Goal: Task Accomplishment & Management: Manage account settings

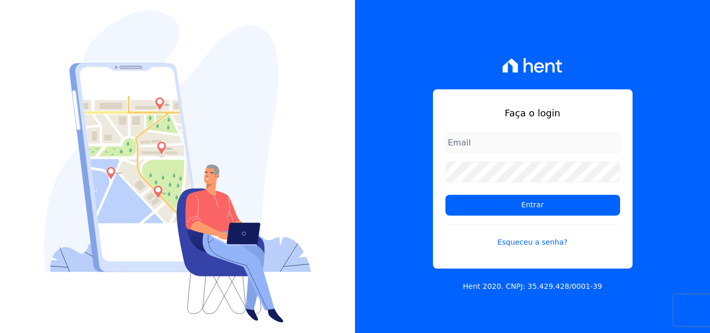
type input "rodrigo.villalva@grupozarin.com.br"
click at [578, 144] on input "rodrigo.villalva@grupozarin.com.br" at bounding box center [532, 143] width 175 height 21
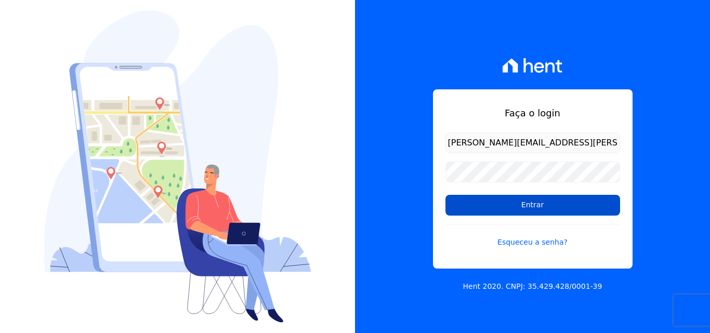
click at [522, 208] on input "Entrar" at bounding box center [532, 205] width 175 height 21
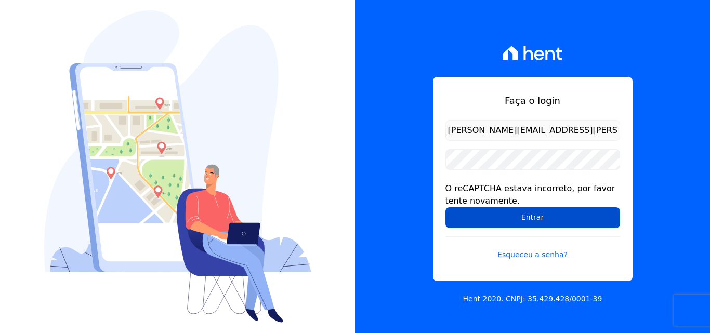
click at [529, 220] on input "Entrar" at bounding box center [532, 217] width 175 height 21
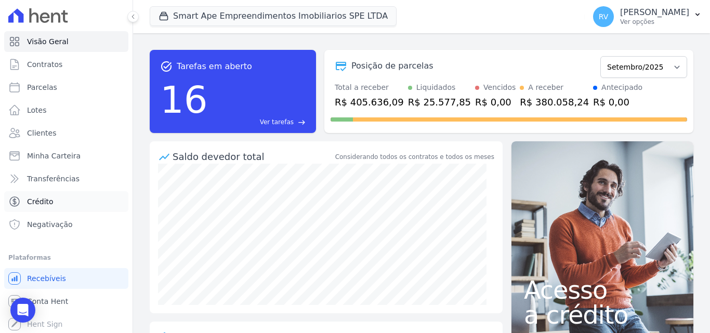
scroll to position [2, 0]
click at [57, 300] on span "Conta Hent" at bounding box center [47, 300] width 41 height 10
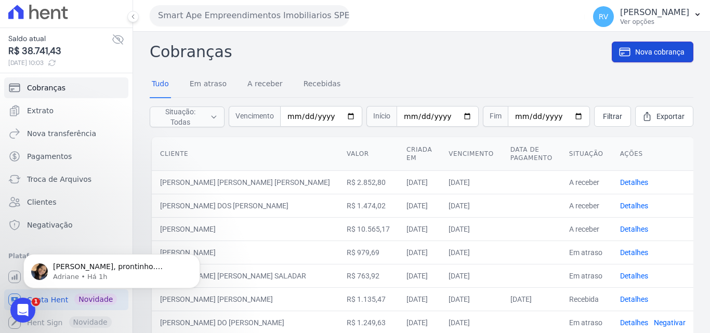
click at [649, 48] on span "Nova cobrança" at bounding box center [659, 52] width 49 height 10
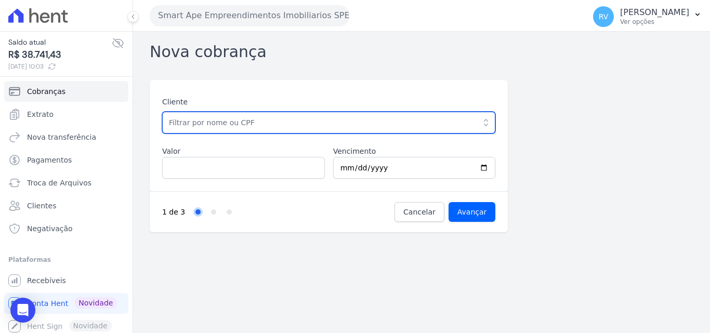
click at [210, 127] on input "text" at bounding box center [328, 123] width 333 height 22
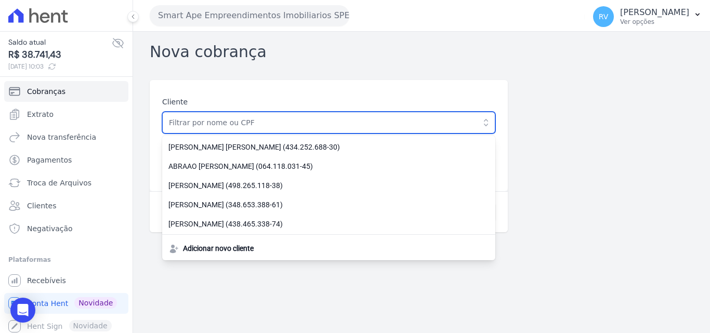
paste input "361.284.368-03"
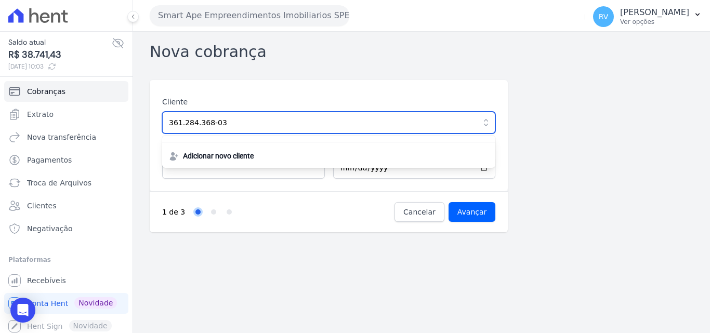
click at [249, 122] on input "361.284.368-03" at bounding box center [328, 123] width 333 height 22
type input "361.284.368-03"
click at [449, 202] on input "Avançar" at bounding box center [472, 212] width 47 height 20
click at [366, 117] on input "361.284.368-03" at bounding box center [328, 123] width 333 height 22
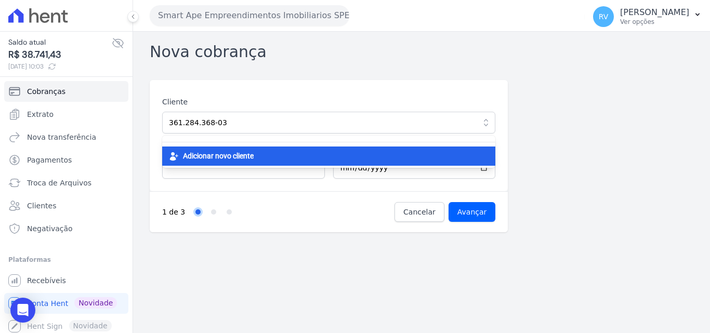
click at [356, 150] on div "Adicionar novo cliente" at bounding box center [328, 156] width 333 height 19
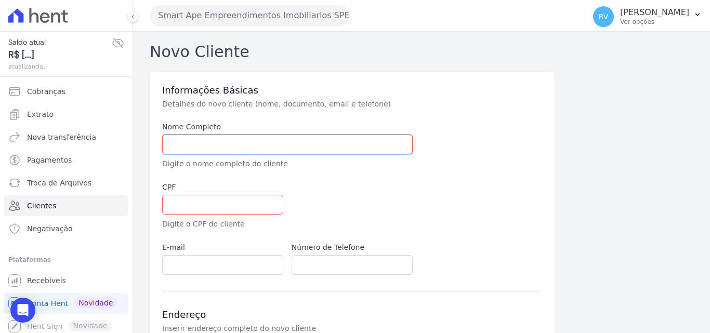
click at [316, 144] on input "text" at bounding box center [287, 145] width 251 height 20
click at [198, 204] on input "text" at bounding box center [222, 205] width 121 height 20
paste input "361.284.368-03"
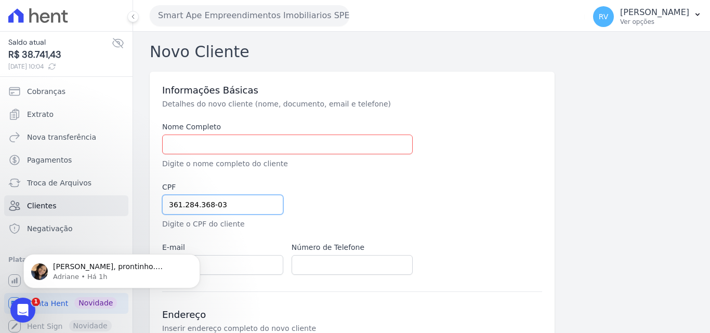
type input "361.284.368-03"
click at [273, 135] on input "text" at bounding box center [287, 145] width 251 height 20
paste input "[PERSON_NAME]"
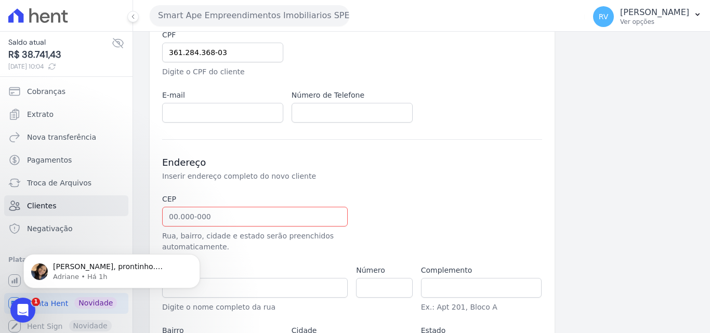
scroll to position [156, 0]
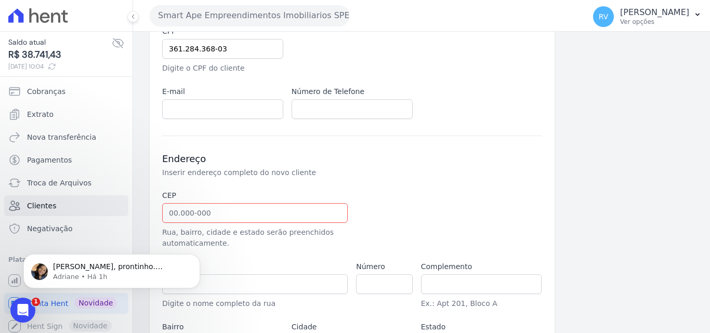
type input "[PERSON_NAME]"
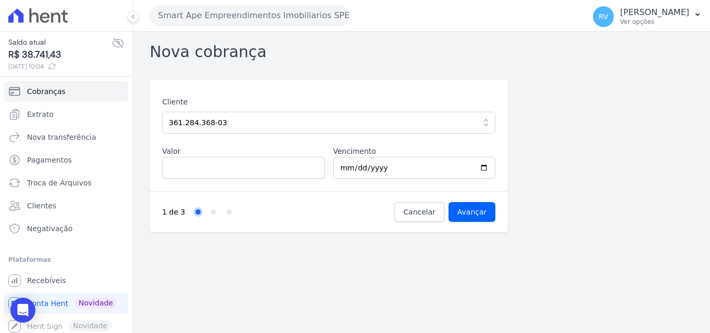
click at [486, 124] on icon "button" at bounding box center [486, 122] width 10 height 10
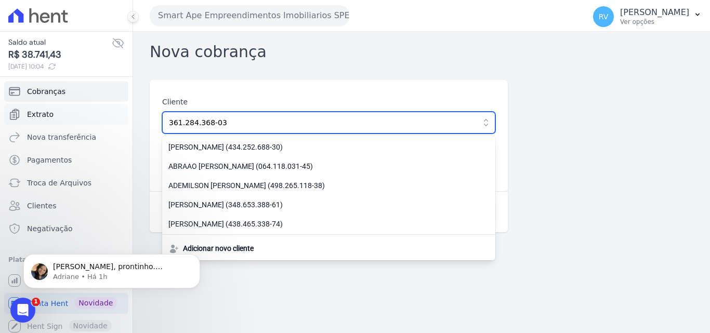
drag, startPoint x: 305, startPoint y: 123, endPoint x: 81, endPoint y: 107, distance: 224.6
click at [89, 107] on div "Saldo atual R$ 38.741,43 03/09/2025, 10:04 Cobranças Extrato Nova transferência…" at bounding box center [355, 166] width 710 height 333
click at [225, 116] on input "text" at bounding box center [328, 123] width 333 height 22
paste input "[PERSON_NAME]"
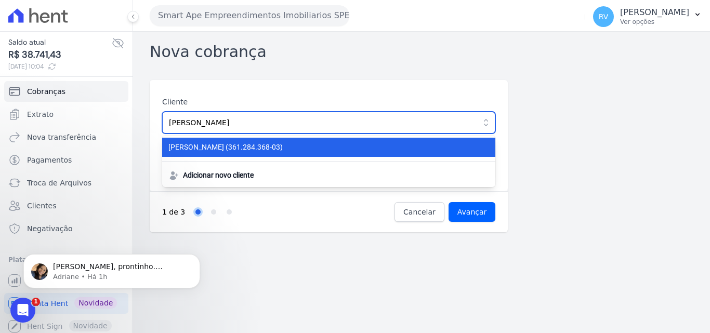
type input "[PERSON_NAME]"
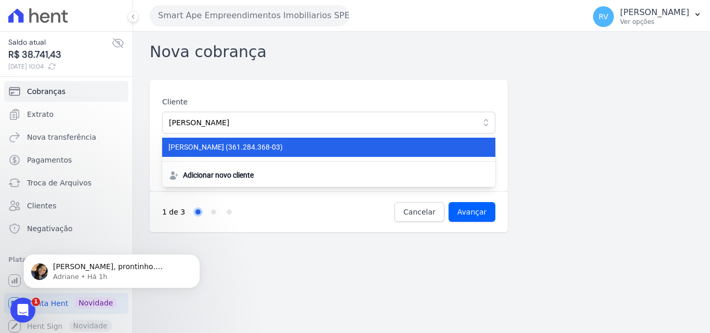
click at [269, 149] on span "FABIANA DOS SANTOS PEREIRA (361.284.368-03)" at bounding box center [322, 147] width 308 height 11
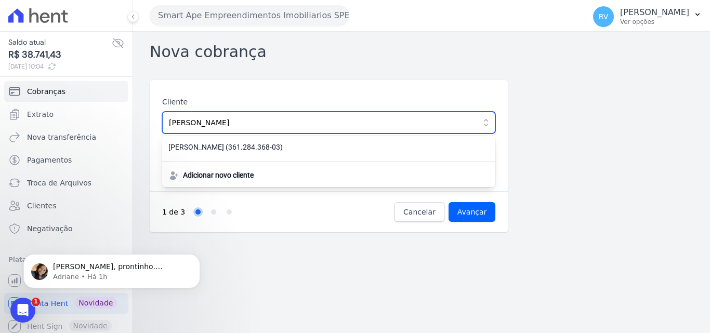
click at [302, 123] on input "[PERSON_NAME]" at bounding box center [328, 123] width 333 height 22
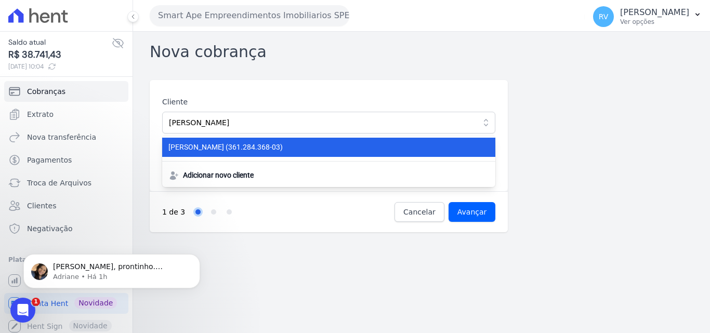
click at [306, 146] on span "FABIANA DOS SANTOS PEREIRA (361.284.368-03)" at bounding box center [322, 147] width 308 height 11
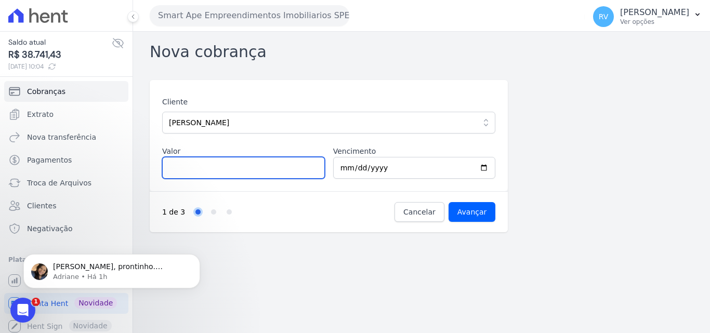
click at [223, 163] on input "Valor" at bounding box center [243, 168] width 163 height 22
paste input "2"
drag, startPoint x: 180, startPoint y: 172, endPoint x: 162, endPoint y: 170, distance: 18.3
click at [163, 170] on input "Valor" at bounding box center [243, 168] width 163 height 22
type input "22294.04"
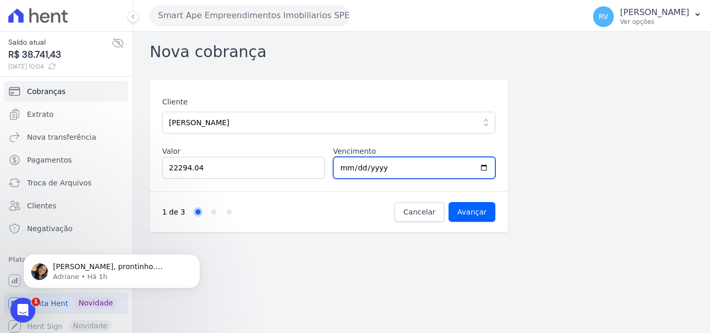
click at [399, 170] on input "2025-09-04" at bounding box center [414, 168] width 163 height 22
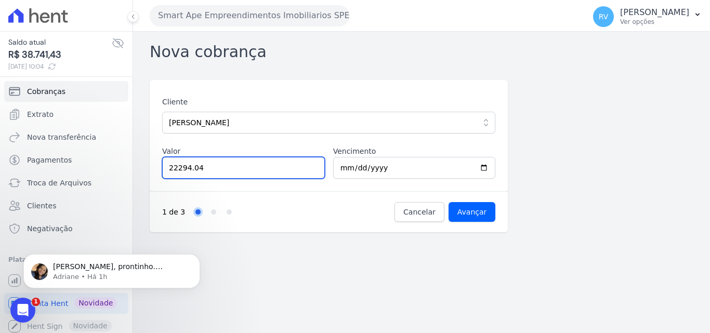
click at [174, 169] on input "22294.04" at bounding box center [243, 168] width 163 height 22
click at [176, 167] on input "22294.04" at bounding box center [243, 168] width 163 height 22
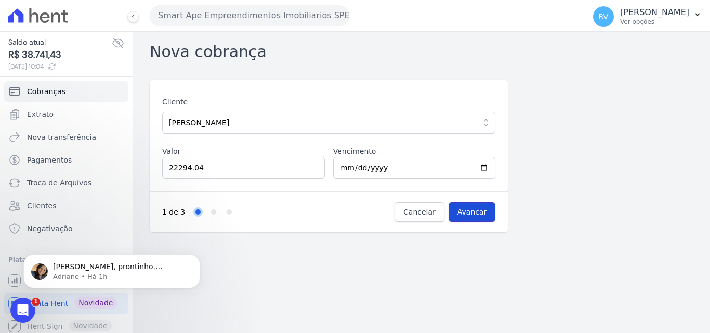
click at [470, 208] on input "Avançar" at bounding box center [472, 212] width 47 height 20
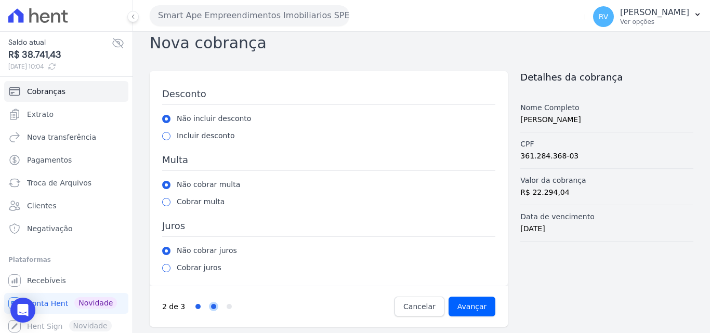
scroll to position [11, 0]
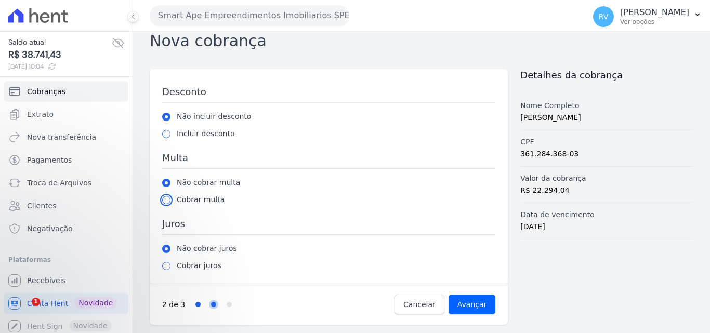
click at [167, 201] on input "radio" at bounding box center [166, 200] width 8 height 8
radio input "true"
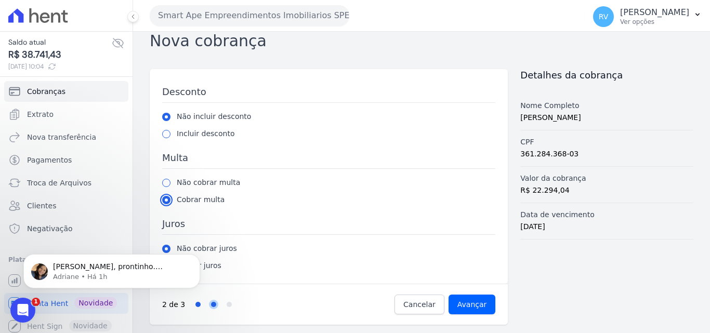
scroll to position [0, 0]
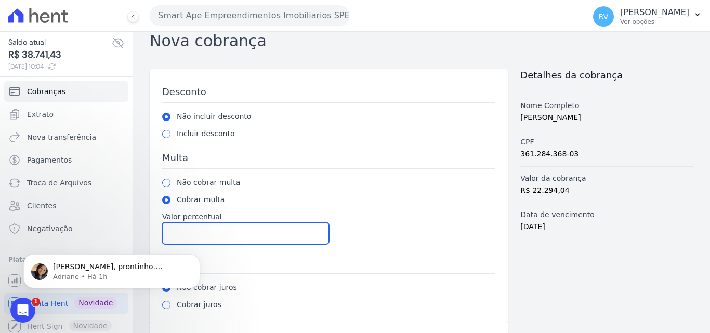
drag, startPoint x: 180, startPoint y: 229, endPoint x: 188, endPoint y: 229, distance: 8.3
click at [180, 229] on input "Valor percentual" at bounding box center [245, 233] width 167 height 22
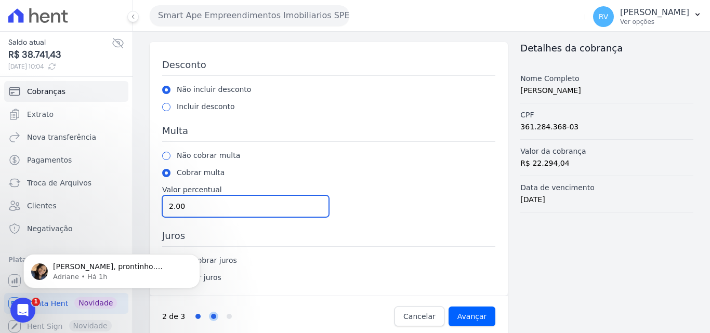
scroll to position [50, 0]
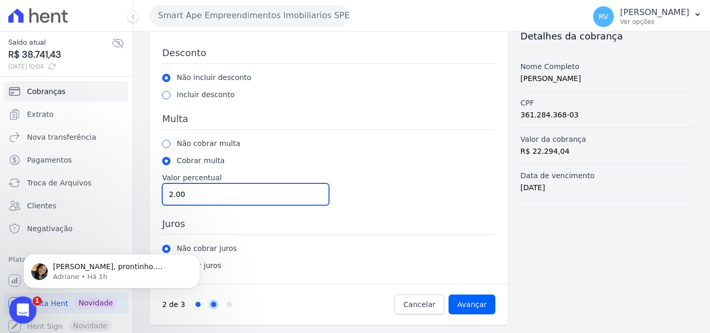
type input "2.00"
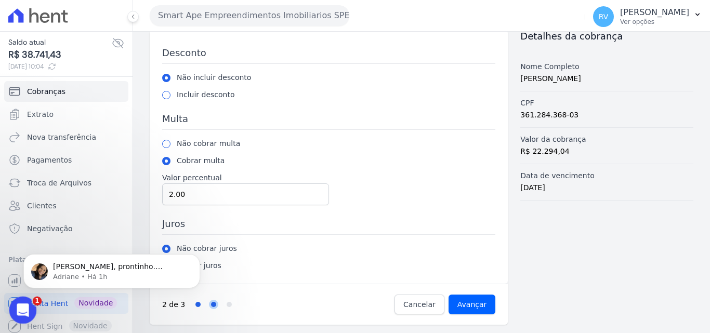
click at [22, 302] on icon "Abertura do Messenger da Intercom" at bounding box center [21, 308] width 17 height 17
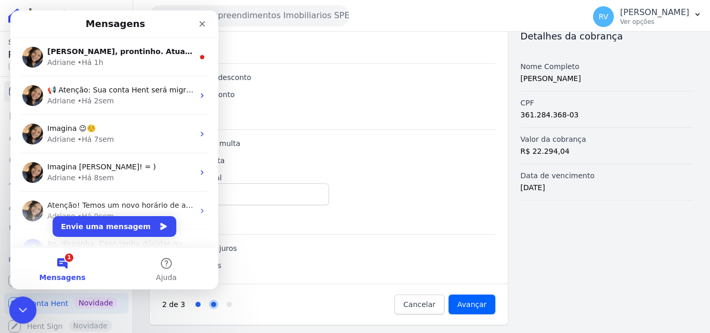
scroll to position [0, 0]
click at [206, 24] on div "Fechar" at bounding box center [202, 24] width 19 height 19
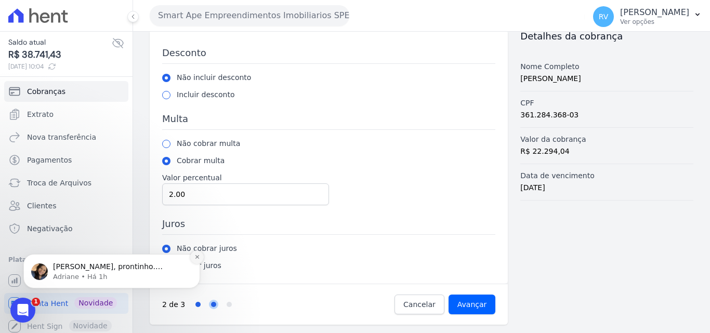
click at [197, 257] on icon "Dismiss notification" at bounding box center [197, 257] width 6 height 6
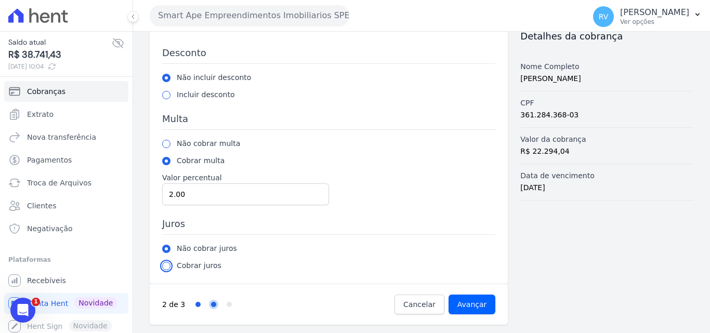
click at [169, 267] on input "radio" at bounding box center [166, 266] width 8 height 8
radio input "true"
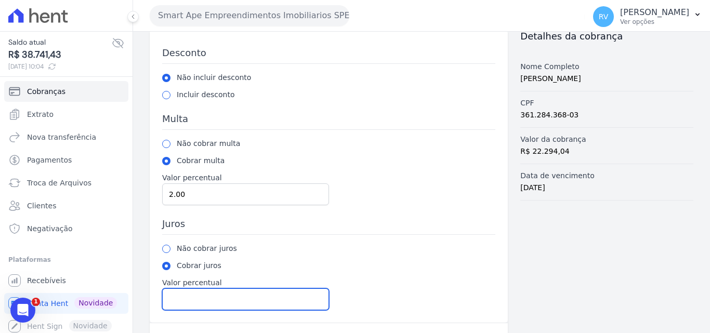
click at [194, 298] on input "Valor percentual" at bounding box center [245, 299] width 167 height 22
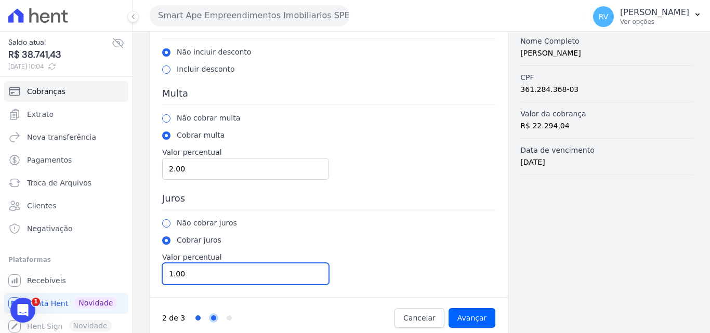
scroll to position [89, 0]
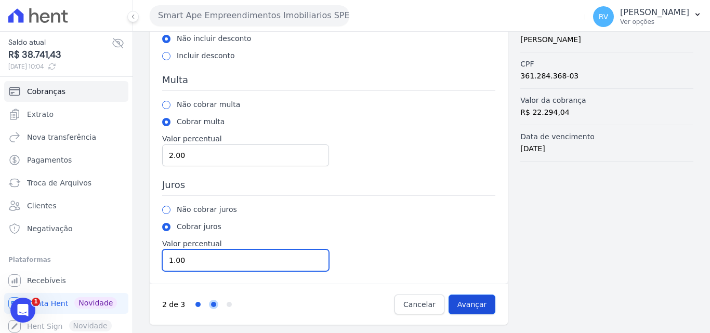
type input "1.00"
click at [462, 304] on input "Avançar" at bounding box center [472, 305] width 47 height 20
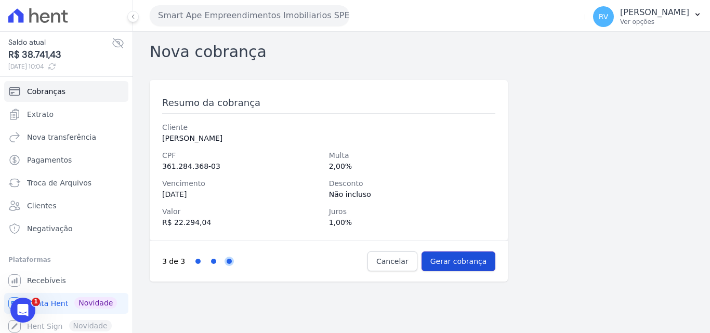
click at [461, 259] on input "Gerar cobrança" at bounding box center [459, 262] width 74 height 20
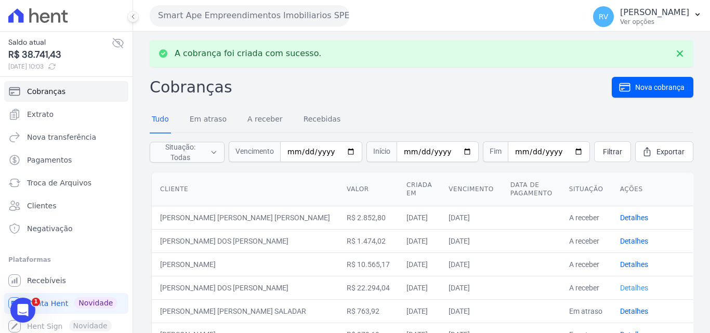
click at [629, 290] on link "Detalhes" at bounding box center [634, 288] width 28 height 8
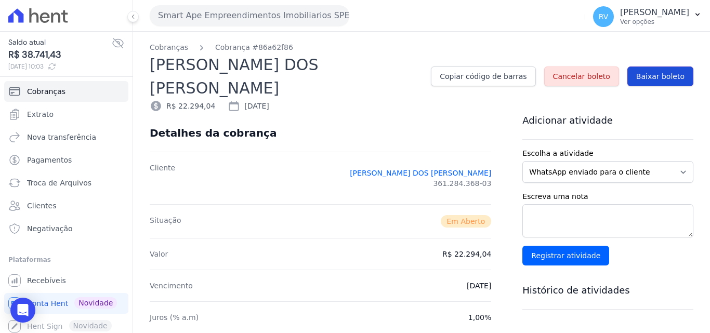
click at [649, 71] on span "Baixar boleto" at bounding box center [660, 76] width 48 height 10
click at [685, 117] on div "Adicionar atividade Escolha a atividade WhatsApp enviado para o cliente Adicion…" at bounding box center [607, 189] width 171 height 151
click at [640, 71] on span "Baixar boleto" at bounding box center [660, 76] width 48 height 10
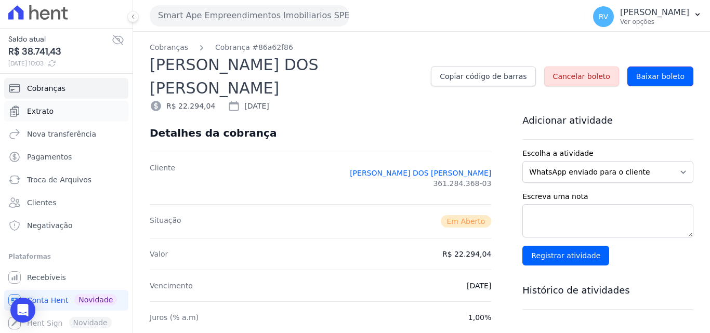
scroll to position [4, 0]
click at [49, 300] on span "Conta Hent" at bounding box center [47, 300] width 41 height 10
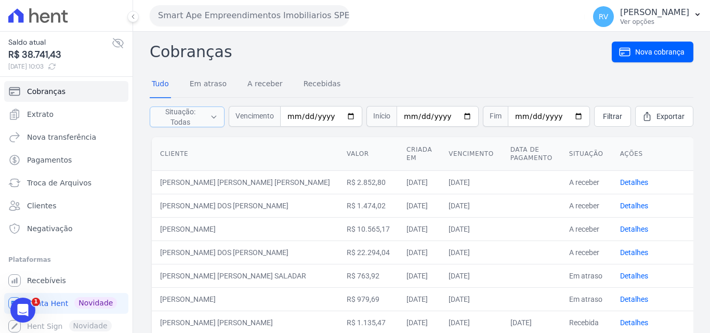
click at [213, 114] on button "Situação: Todas" at bounding box center [187, 117] width 75 height 21
click at [188, 142] on label "Em atraso" at bounding box center [182, 142] width 33 height 8
click at [162, 142] on input "Em atraso" at bounding box center [158, 142] width 8 height 8
click at [160, 142] on input "Em atraso" at bounding box center [158, 142] width 8 height 8
checkbox input "true"
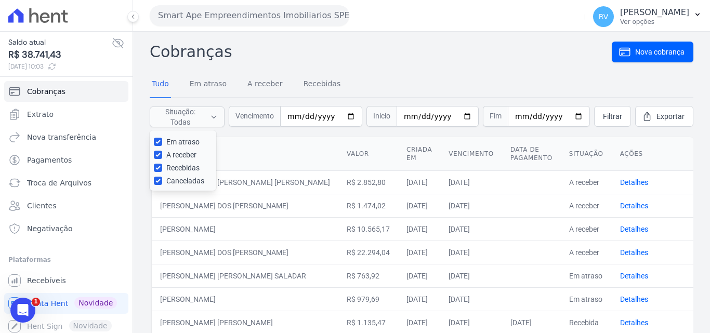
click at [269, 140] on th "Cliente" at bounding box center [245, 154] width 187 height 34
click at [656, 112] on span "Exportar" at bounding box center [670, 116] width 28 height 10
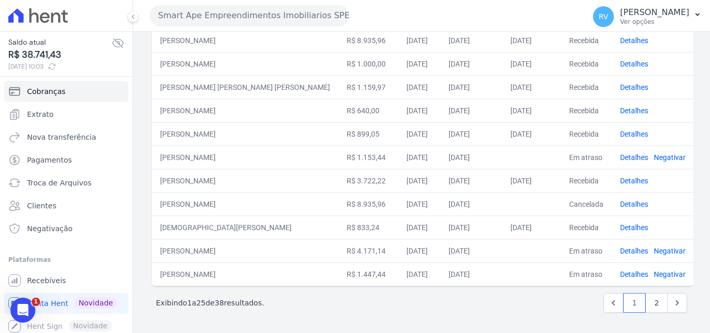
scroll to position [470, 0]
click at [654, 301] on link "2" at bounding box center [657, 303] width 22 height 20
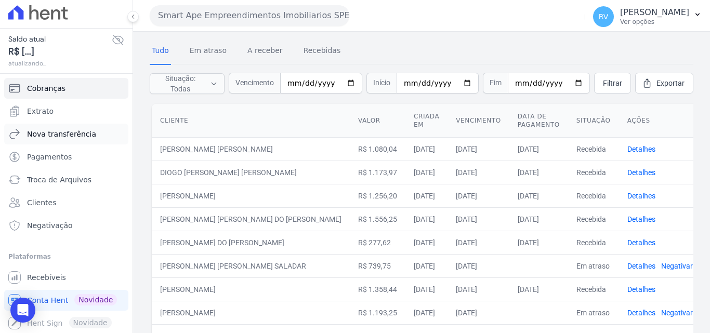
scroll to position [4, 0]
click at [47, 274] on span "Recebíveis" at bounding box center [46, 277] width 39 height 10
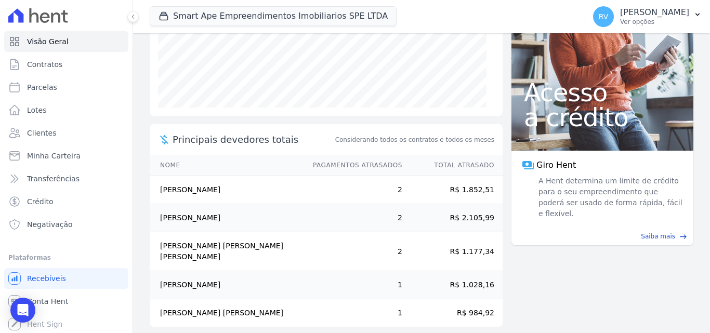
scroll to position [2, 0]
click at [51, 301] on span "Conta Hent" at bounding box center [47, 300] width 41 height 10
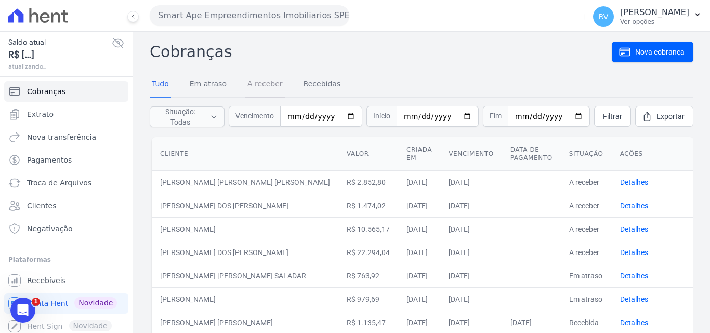
click at [255, 80] on link "A receber" at bounding box center [265, 84] width 40 height 27
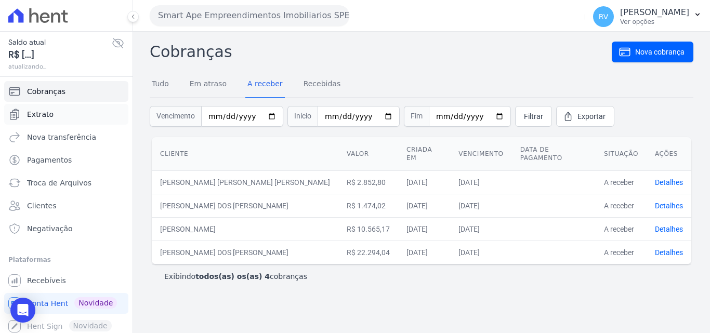
click at [51, 114] on link "Extrato" at bounding box center [66, 114] width 124 height 21
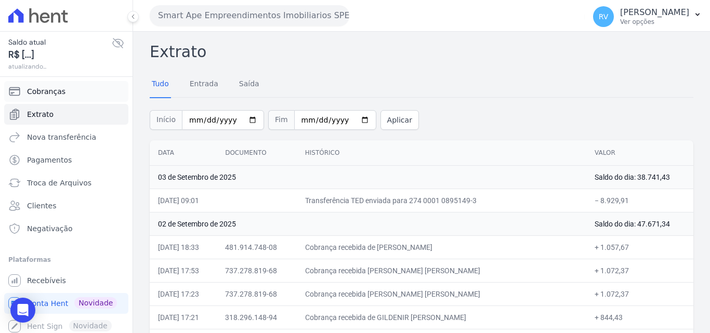
click at [62, 91] on link "Cobranças" at bounding box center [66, 91] width 124 height 21
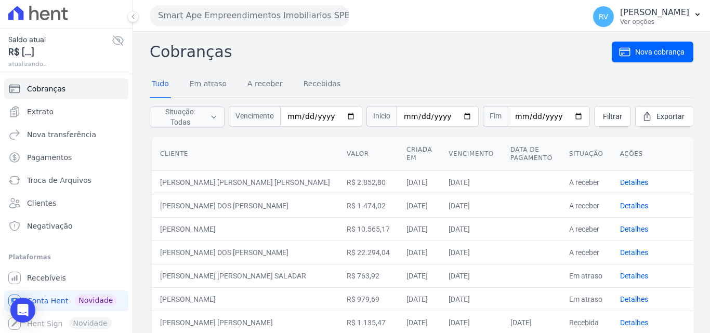
scroll to position [4, 0]
click at [48, 274] on span "Recebíveis" at bounding box center [46, 277] width 39 height 10
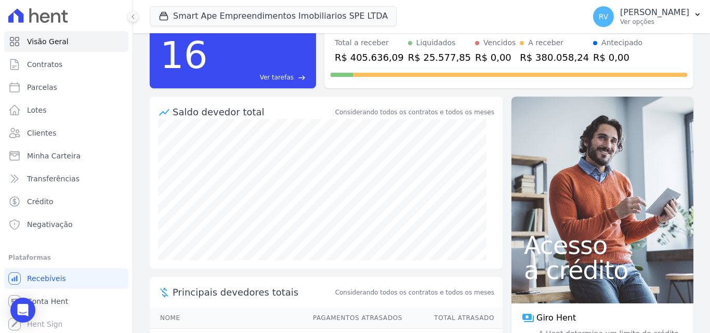
scroll to position [42, 0]
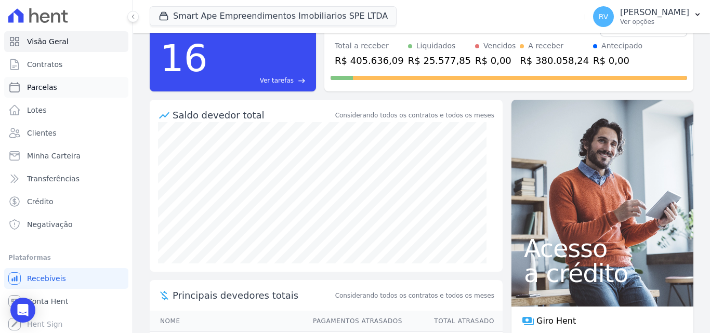
click at [46, 84] on span "Parcelas" at bounding box center [42, 87] width 30 height 10
select select
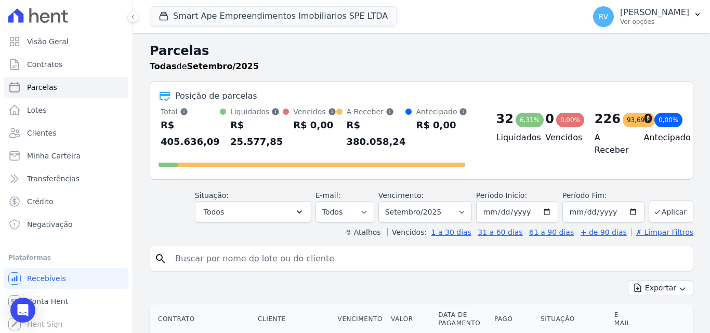
click at [241, 261] on input "search" at bounding box center [429, 258] width 520 height 21
paste input "[PERSON_NAME] da [PERSON_NAME]"
type input "[PERSON_NAME] da [PERSON_NAME]"
drag, startPoint x: 255, startPoint y: 256, endPoint x: 89, endPoint y: 247, distance: 166.1
click at [91, 247] on div "Visão Geral Contratos [GEOGRAPHIC_DATA] Lotes Clientes Minha Carteira Transferê…" at bounding box center [355, 166] width 710 height 333
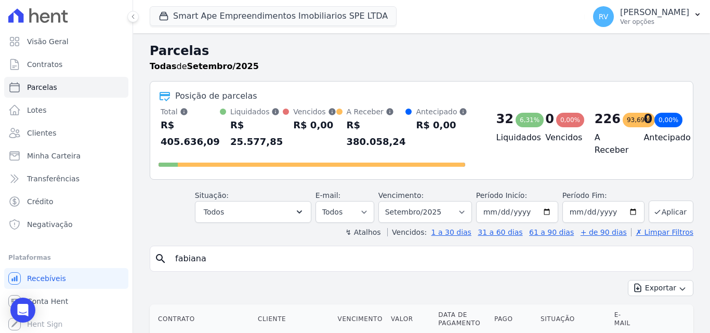
type input "fabiana"
select select
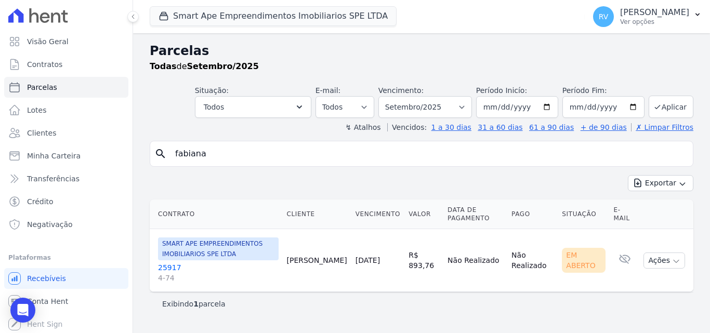
click at [168, 267] on link "25917 4-74" at bounding box center [218, 272] width 121 height 21
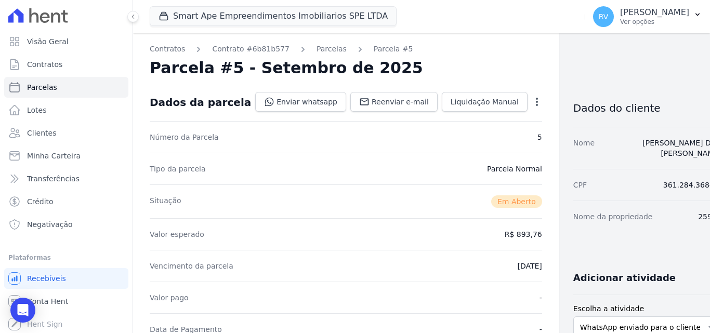
click at [532, 100] on icon "button" at bounding box center [537, 102] width 10 height 10
click at [453, 134] on link "Cancelar Cobrança" at bounding box center [491, 134] width 91 height 19
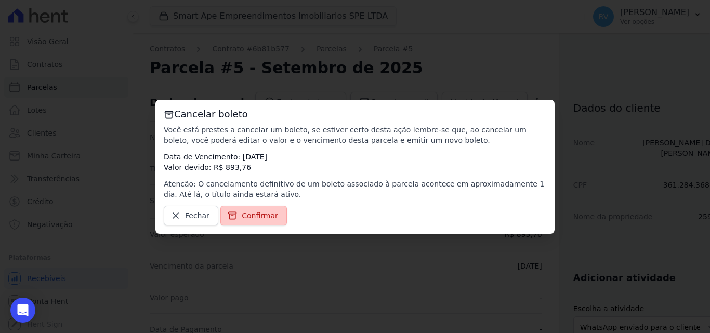
click at [253, 210] on span "Confirmar" at bounding box center [260, 215] width 36 height 10
